Goal: Navigation & Orientation: Find specific page/section

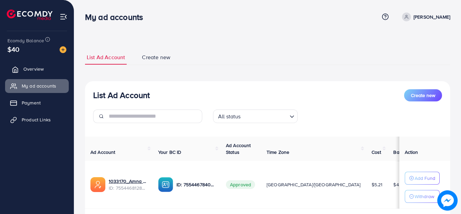
click at [35, 75] on link "Overview" at bounding box center [37, 69] width 64 height 14
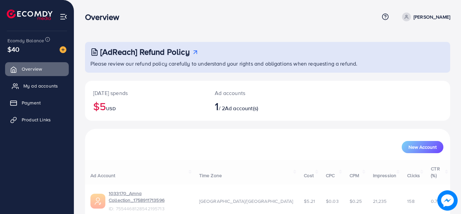
click at [35, 84] on span "My ad accounts" at bounding box center [40, 86] width 35 height 7
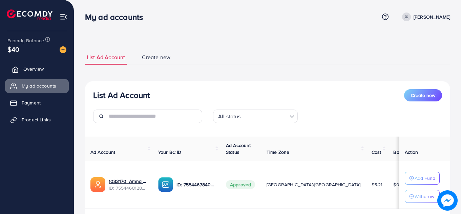
click at [37, 69] on span "Overview" at bounding box center [33, 69] width 20 height 7
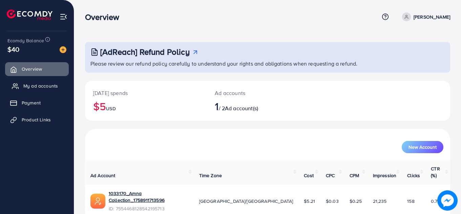
click at [36, 84] on span "My ad accounts" at bounding box center [40, 86] width 35 height 7
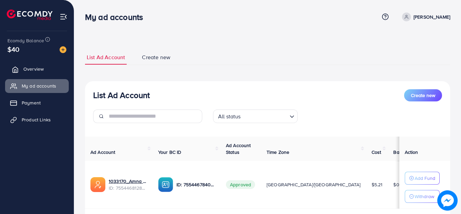
click at [27, 68] on span "Overview" at bounding box center [33, 69] width 20 height 7
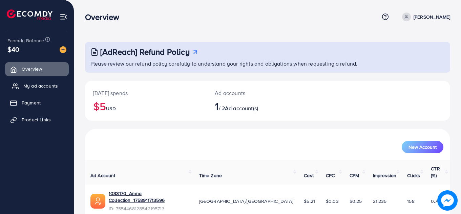
click at [29, 84] on span "My ad accounts" at bounding box center [40, 86] width 35 height 7
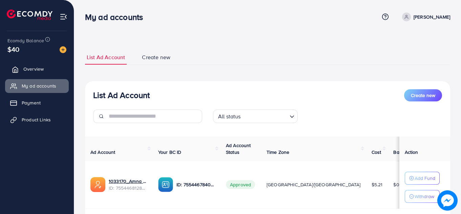
click at [57, 69] on link "Overview" at bounding box center [37, 69] width 64 height 14
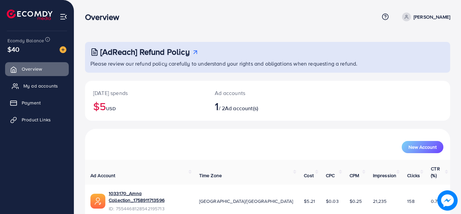
click at [50, 83] on span "My ad accounts" at bounding box center [40, 86] width 35 height 7
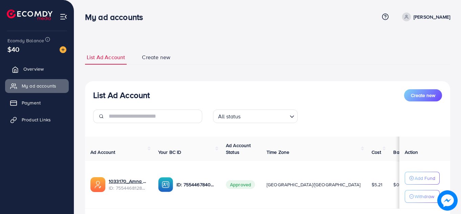
click at [19, 69] on link "Overview" at bounding box center [37, 69] width 64 height 14
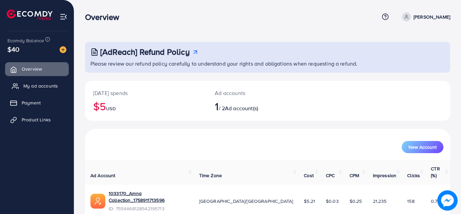
click at [28, 85] on span "My ad accounts" at bounding box center [40, 86] width 35 height 7
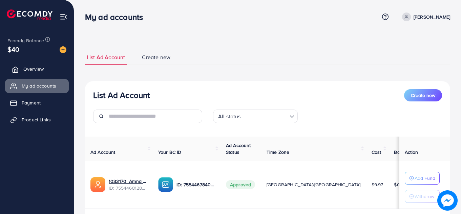
click at [30, 70] on span "Overview" at bounding box center [33, 69] width 20 height 7
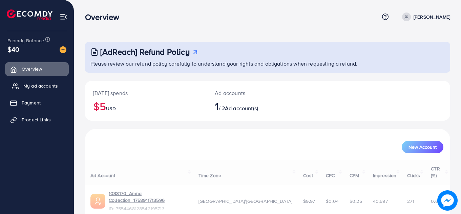
click at [31, 84] on span "My ad accounts" at bounding box center [40, 86] width 35 height 7
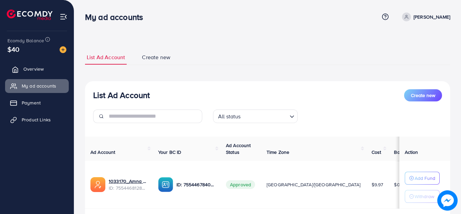
click at [34, 73] on link "Overview" at bounding box center [37, 69] width 64 height 14
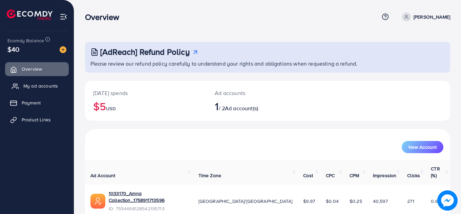
click at [34, 84] on span "My ad accounts" at bounding box center [40, 86] width 35 height 7
